Goal: Check status: Check status

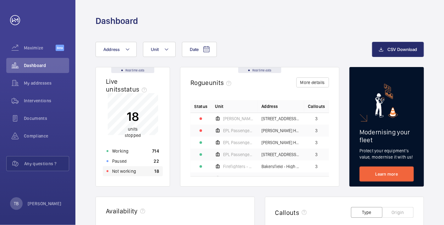
click at [138, 168] on div "Not working 18" at bounding box center [133, 171] width 60 height 10
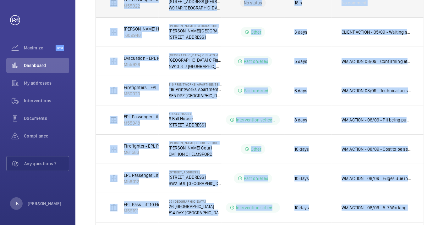
scroll to position [302, 0]
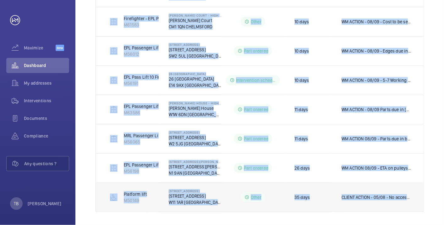
drag, startPoint x: 101, startPoint y: 145, endPoint x: 419, endPoint y: 202, distance: 322.5
click at [0, 0] on tbody "RIGHT HAND LIFT M50115 Rowan Court Flats 78-194 - High Risk Building [GEOGRAPHI…" at bounding box center [0, 0] width 0 height 0
copy tbody "RIGHT HAND LIFT M50115 Rowan Court Flats 78-194 - High Risk Building [GEOGRAPHI…"
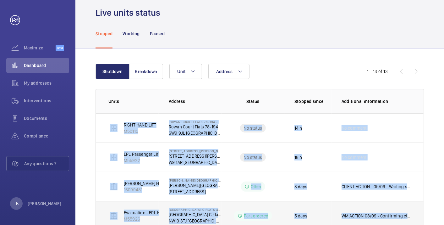
scroll to position [12, 0]
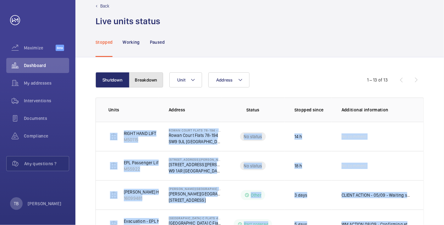
click at [145, 82] on button "Breakdown" at bounding box center [146, 79] width 34 height 15
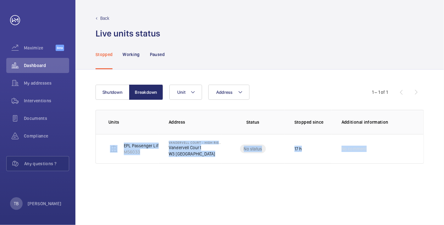
drag, startPoint x: 102, startPoint y: 144, endPoint x: 445, endPoint y: 165, distance: 343.7
click at [444, 165] on html "Your request has been sent. We will contact you soon. Maximize Beta Dashboard M…" at bounding box center [222, 112] width 444 height 225
copy tr "EPL Passenger Lift No 1 schn 33 M56033 [GEOGRAPHIC_DATA] - High Risk Building […"
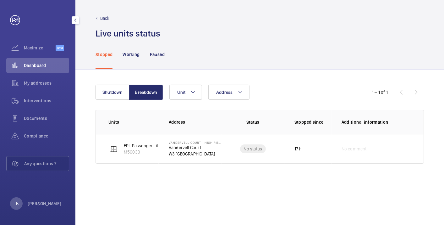
click at [31, 64] on span "Dashboard" at bounding box center [46, 65] width 45 height 6
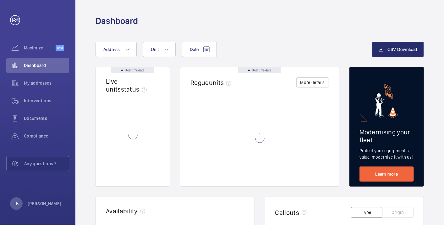
click at [246, 18] on div "Dashboard" at bounding box center [259, 21] width 328 height 12
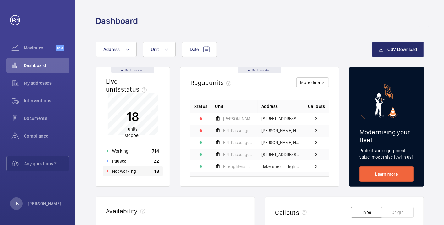
click at [137, 169] on div "Not working 18" at bounding box center [133, 171] width 60 height 10
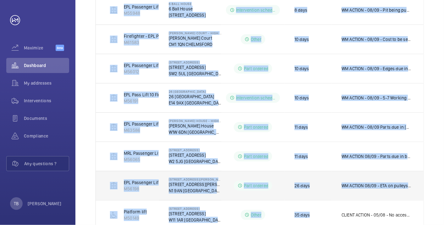
scroll to position [302, 0]
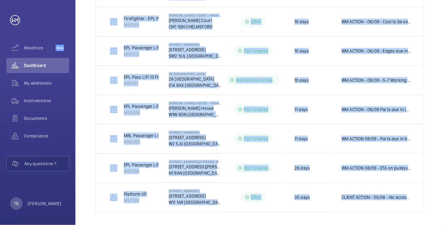
drag, startPoint x: 106, startPoint y: 120, endPoint x: 434, endPoint y: 204, distance: 339.2
copy table "Units Address Status Stopped since Additional information RIGHT HAND LIFT M5011…"
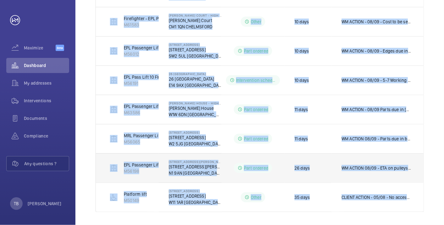
scroll to position [0, 0]
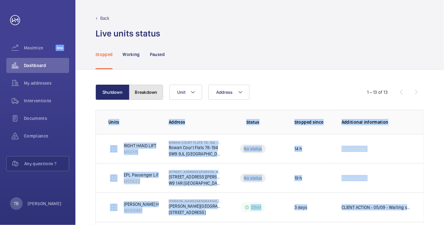
click at [156, 95] on button "Breakdown" at bounding box center [146, 91] width 34 height 15
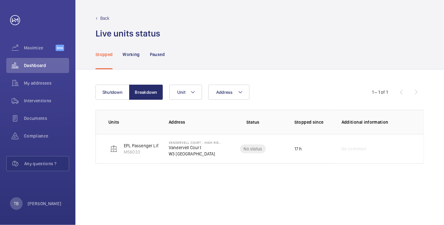
click at [115, 204] on div "Shutdown Breakdown Address Unit 1 – 1 of 1 Units Address Status Stopped since A…" at bounding box center [259, 146] width 368 height 155
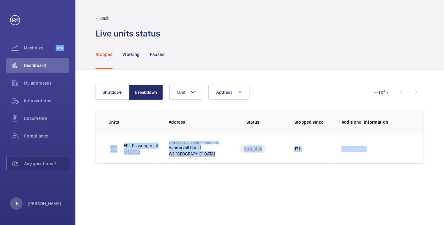
drag, startPoint x: 323, startPoint y: 166, endPoint x: 416, endPoint y: 168, distance: 92.7
click at [416, 168] on div "Shutdown Breakdown Address Unit 1 – 1 of 1 Units Address Status Stopped since A…" at bounding box center [259, 146] width 368 height 155
copy tr "EPL Passenger Lift No 1 schn 33 M56033 [GEOGRAPHIC_DATA] - High Risk Building […"
click at [376, 194] on div "Shutdown Breakdown Address Unit 1 – 1 of 1 Units Address Status Stopped since A…" at bounding box center [259, 146] width 368 height 155
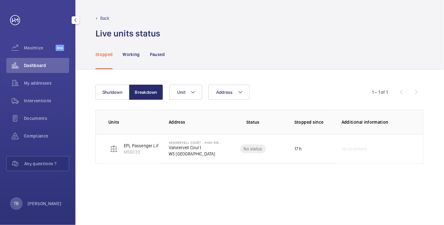
click at [52, 64] on span "Dashboard" at bounding box center [46, 65] width 45 height 6
